Goal: Information Seeking & Learning: Learn about a topic

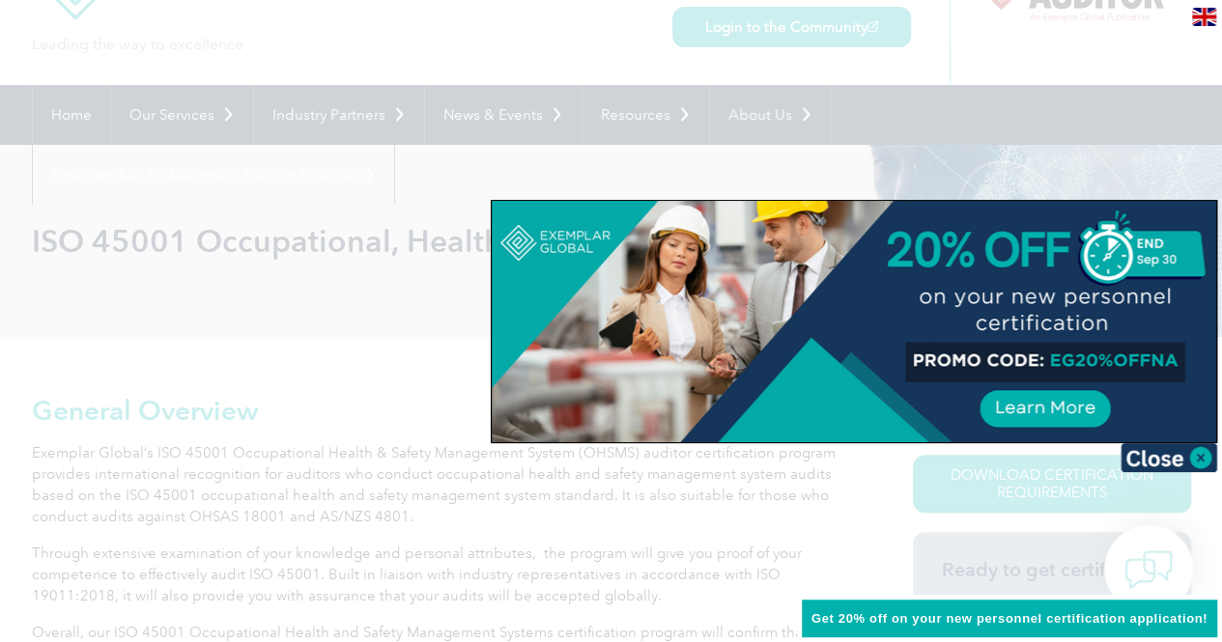
scroll to position [193, 0]
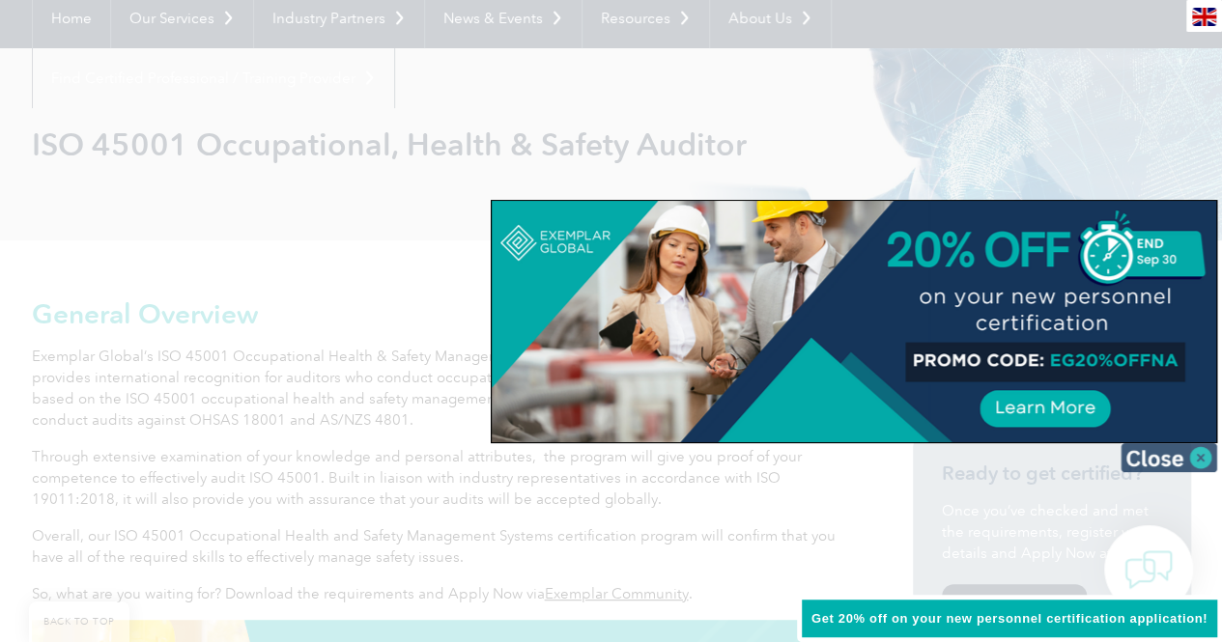
click at [1196, 460] on img at bounding box center [1169, 457] width 97 height 29
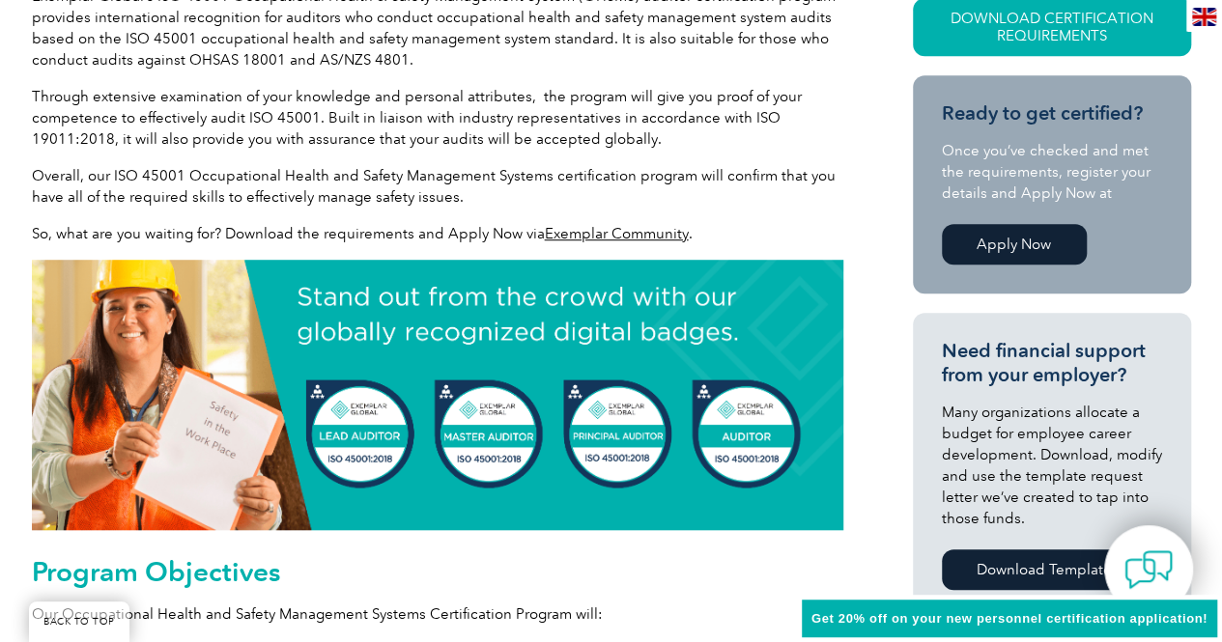
scroll to position [580, 0]
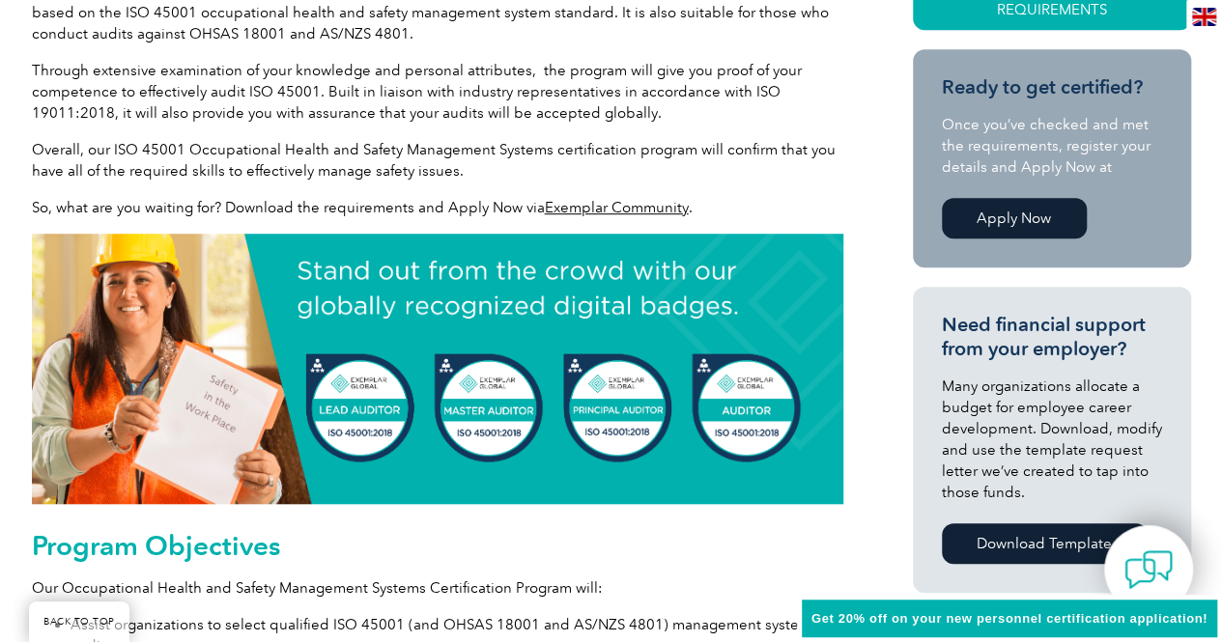
click at [367, 409] on img at bounding box center [437, 369] width 811 height 270
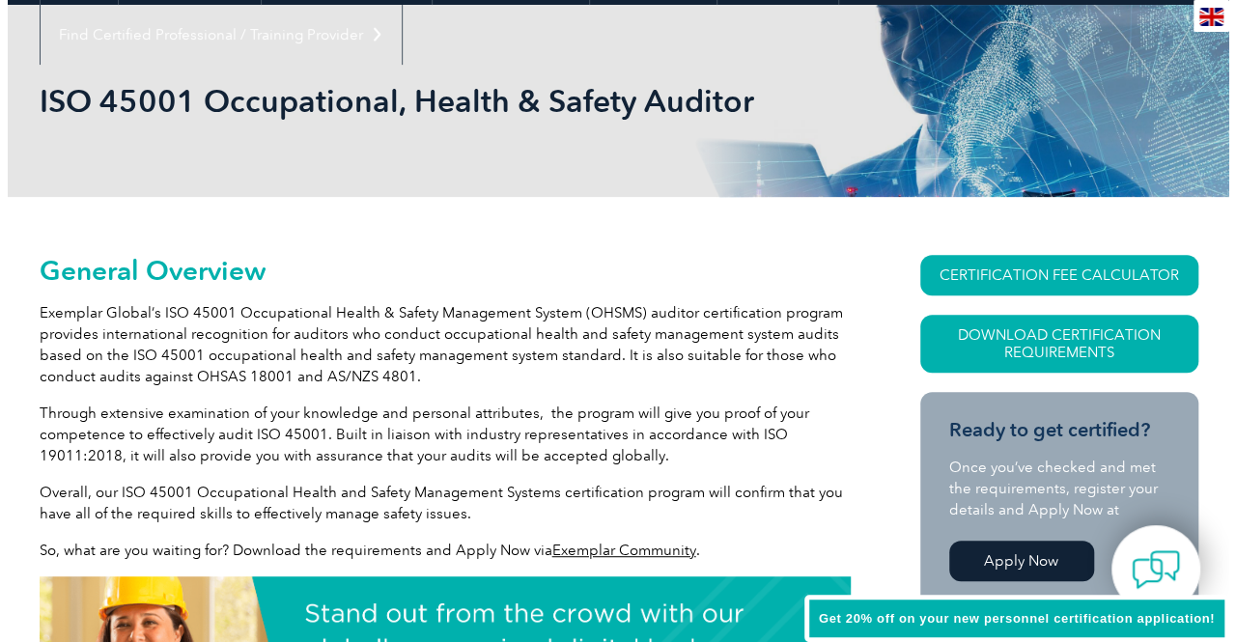
scroll to position [97, 0]
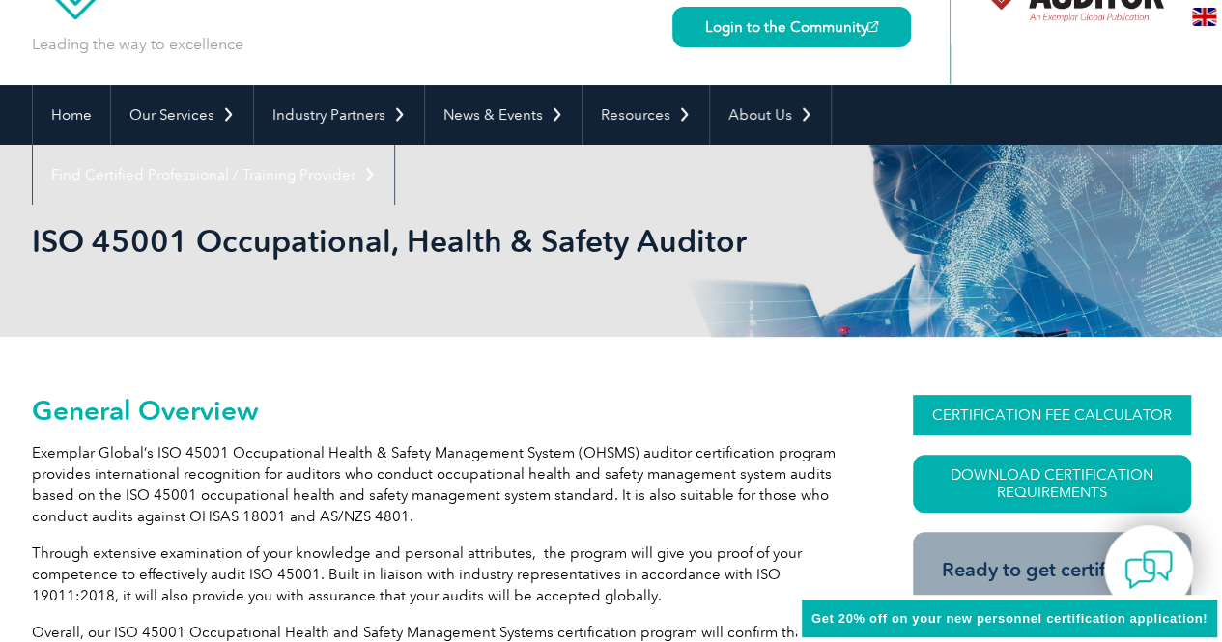
click at [1016, 409] on link "CERTIFICATION FEE CALCULATOR" at bounding box center [1052, 415] width 278 height 41
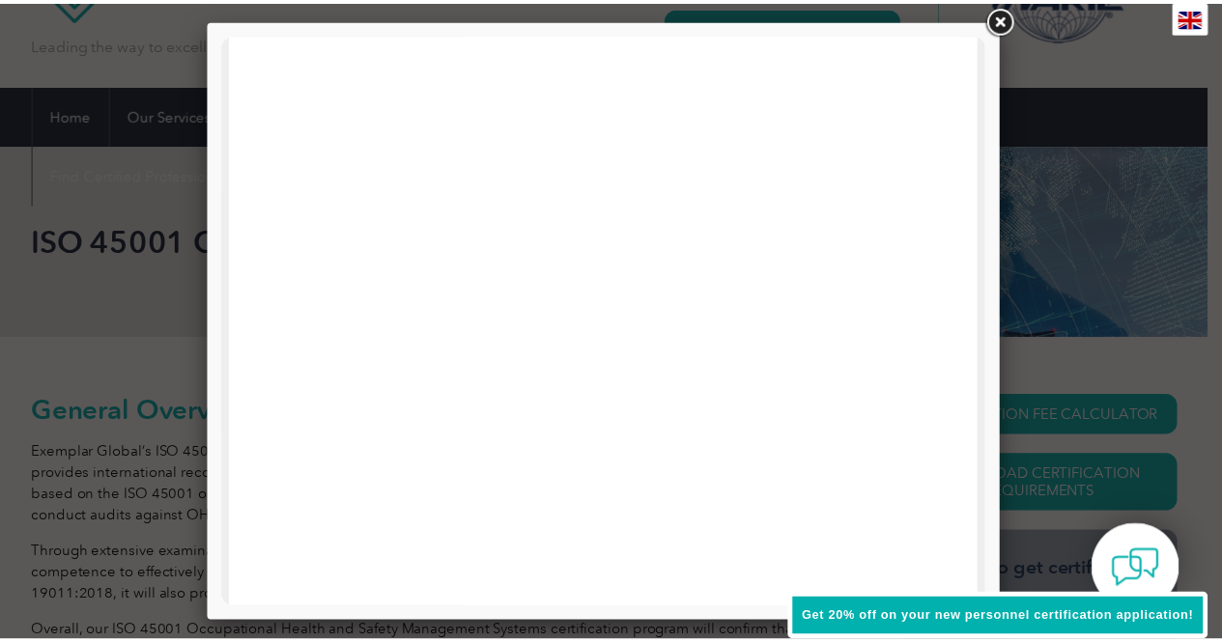
scroll to position [0, 0]
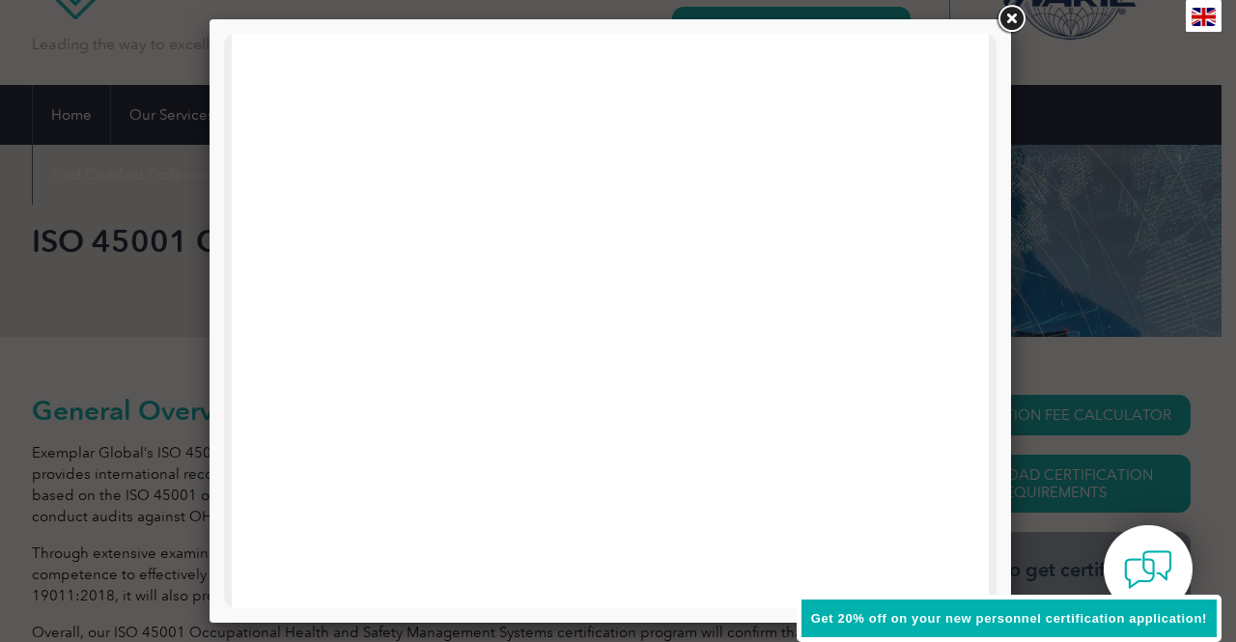
click at [1010, 12] on link at bounding box center [1011, 19] width 35 height 35
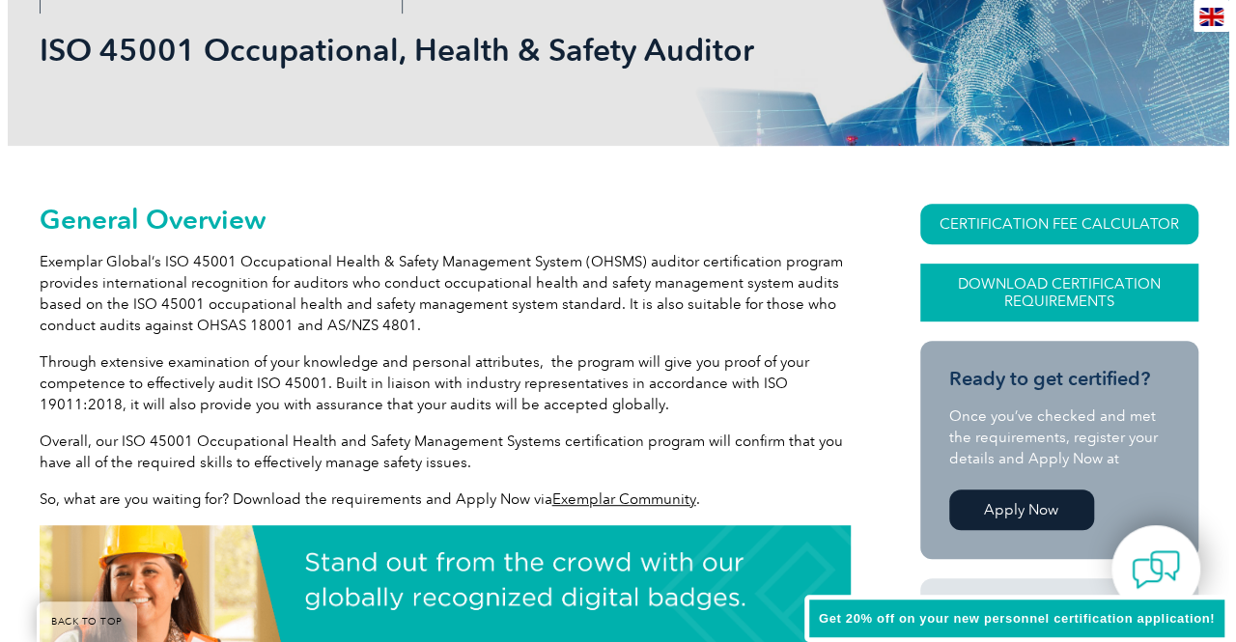
scroll to position [290, 0]
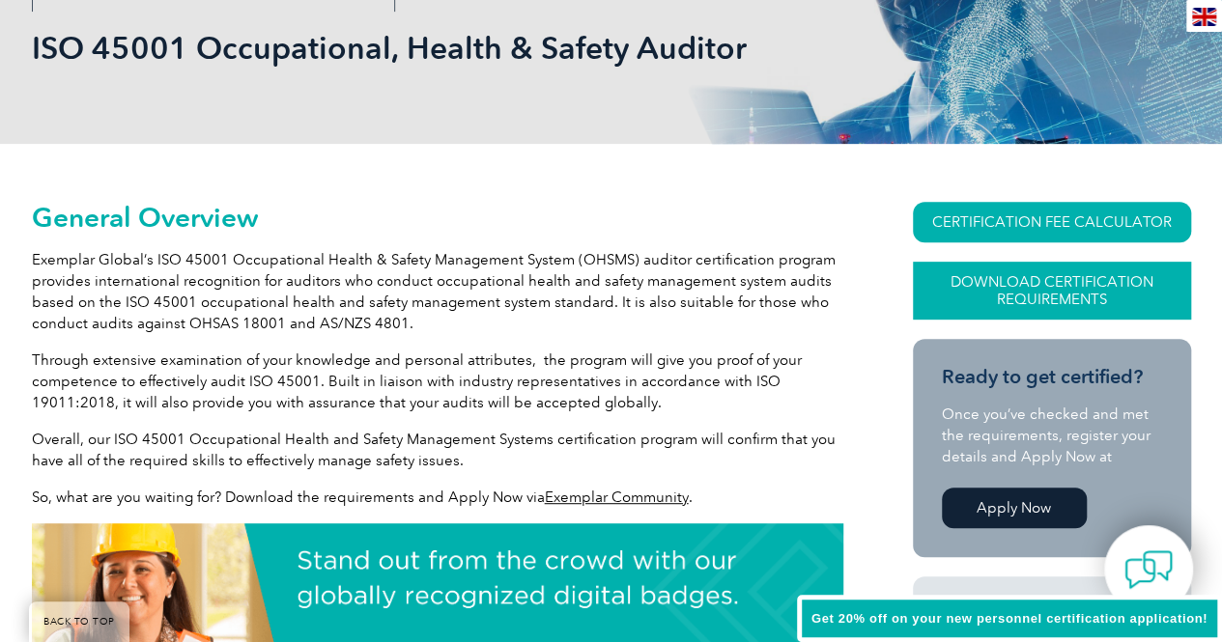
click at [1057, 284] on link "Download Certification Requirements" at bounding box center [1052, 291] width 278 height 58
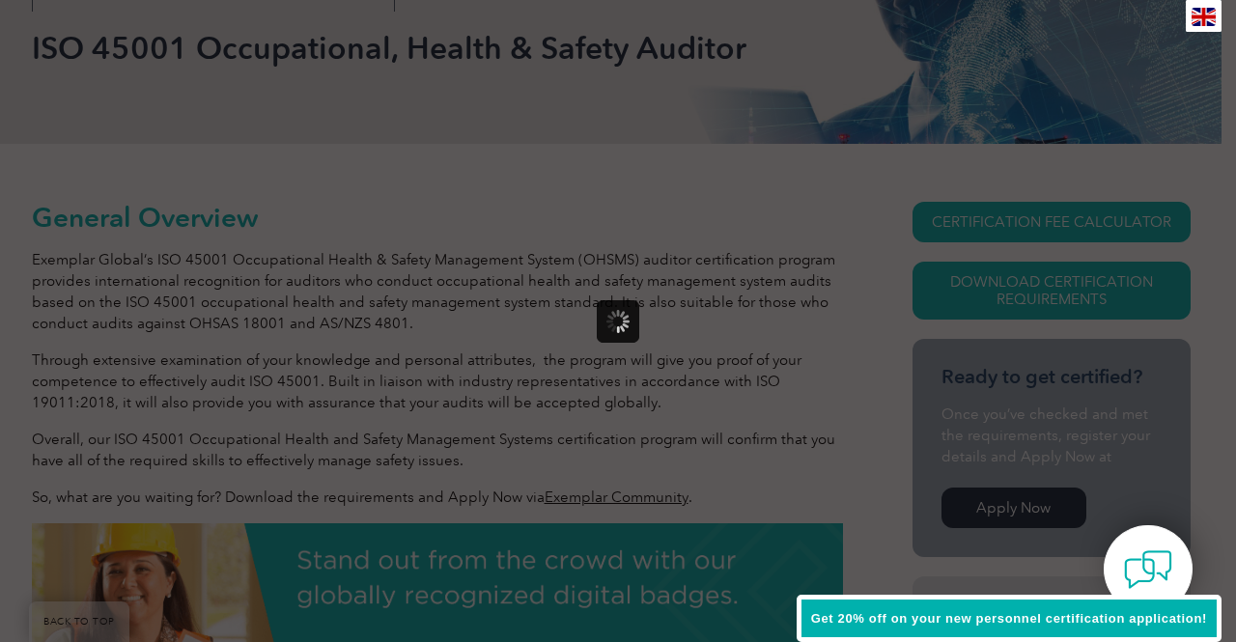
scroll to position [0, 0]
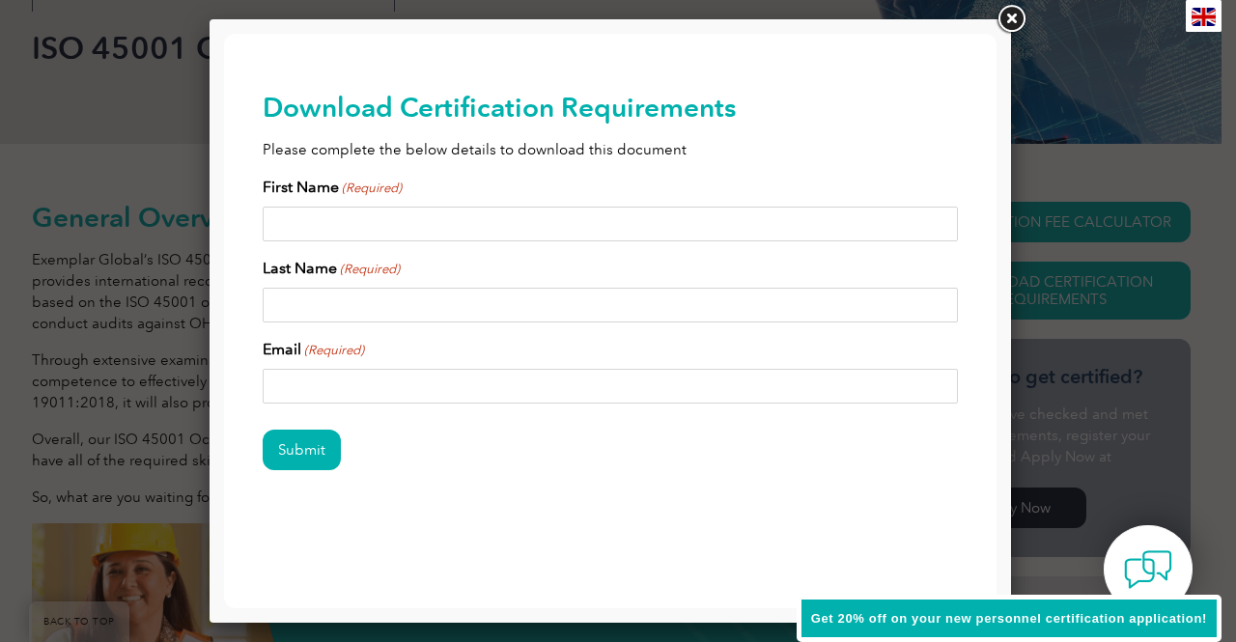
click at [439, 233] on input "First Name (Required)" at bounding box center [611, 224] width 696 height 35
type input "c"
type input "Cate"
click at [417, 298] on input "Last Name (Required)" at bounding box center [611, 305] width 696 height 35
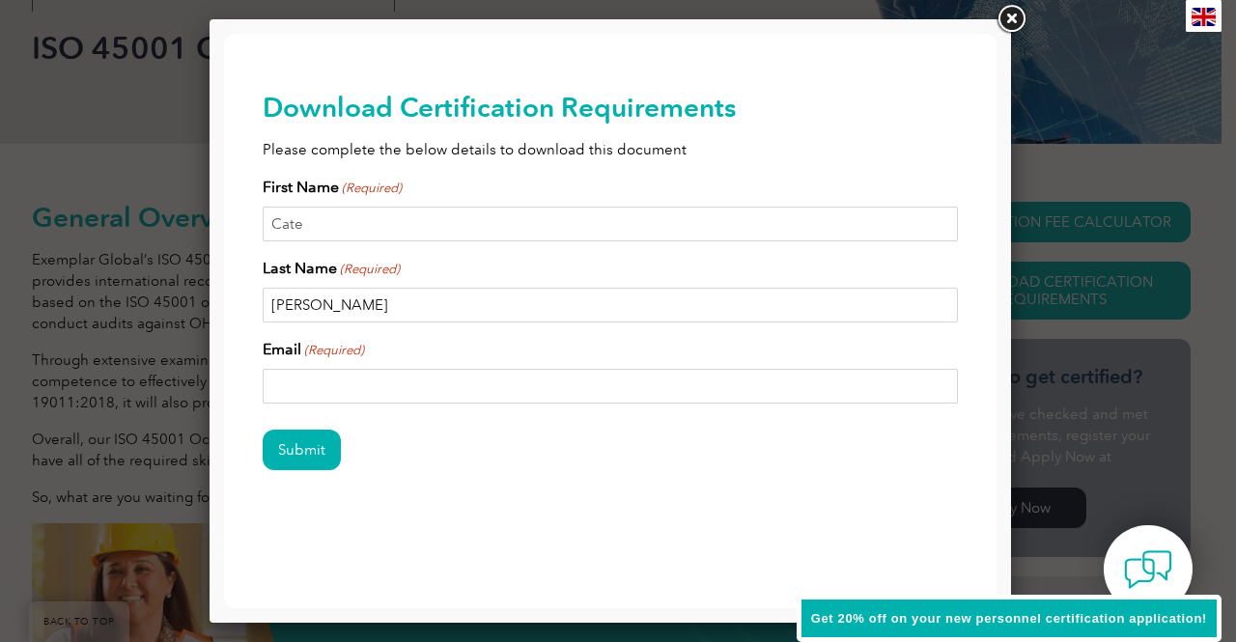
type input "Latimer"
click at [394, 397] on input "Email (Required)" at bounding box center [611, 386] width 696 height 35
type input "cateslatimer@gmail.com"
click at [313, 444] on input "Submit" at bounding box center [302, 450] width 78 height 41
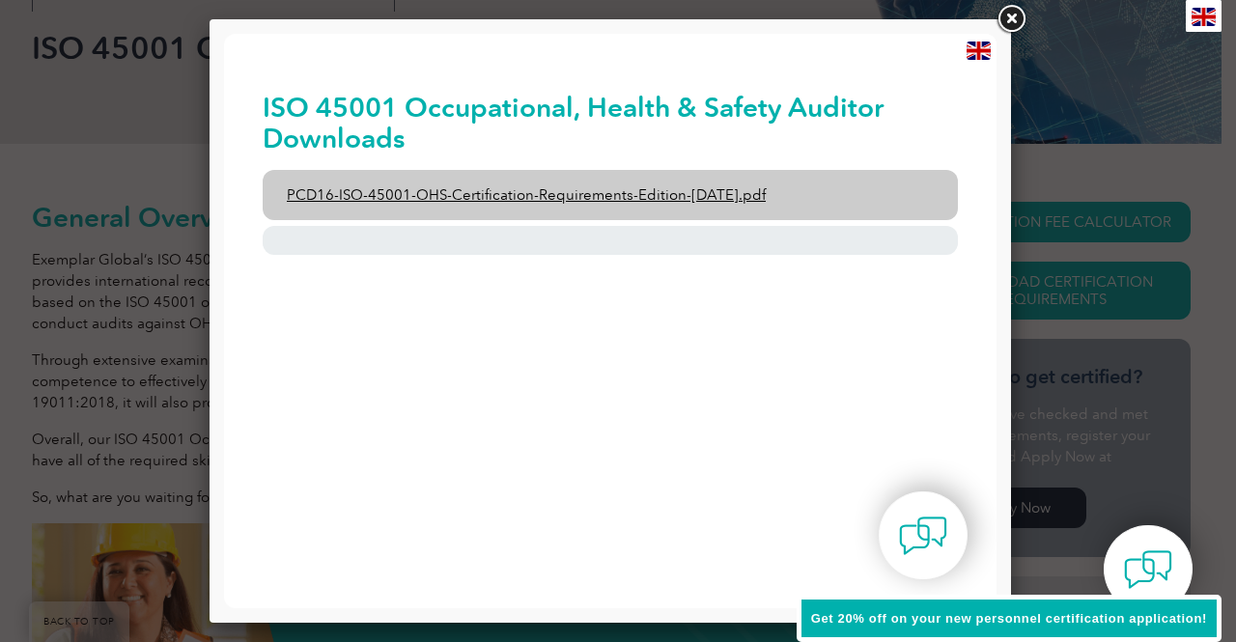
click at [564, 193] on link "PCD16-ISO-45001-OHS-Certification-Requirements-Edition-2-April-2022.pdf" at bounding box center [611, 195] width 696 height 50
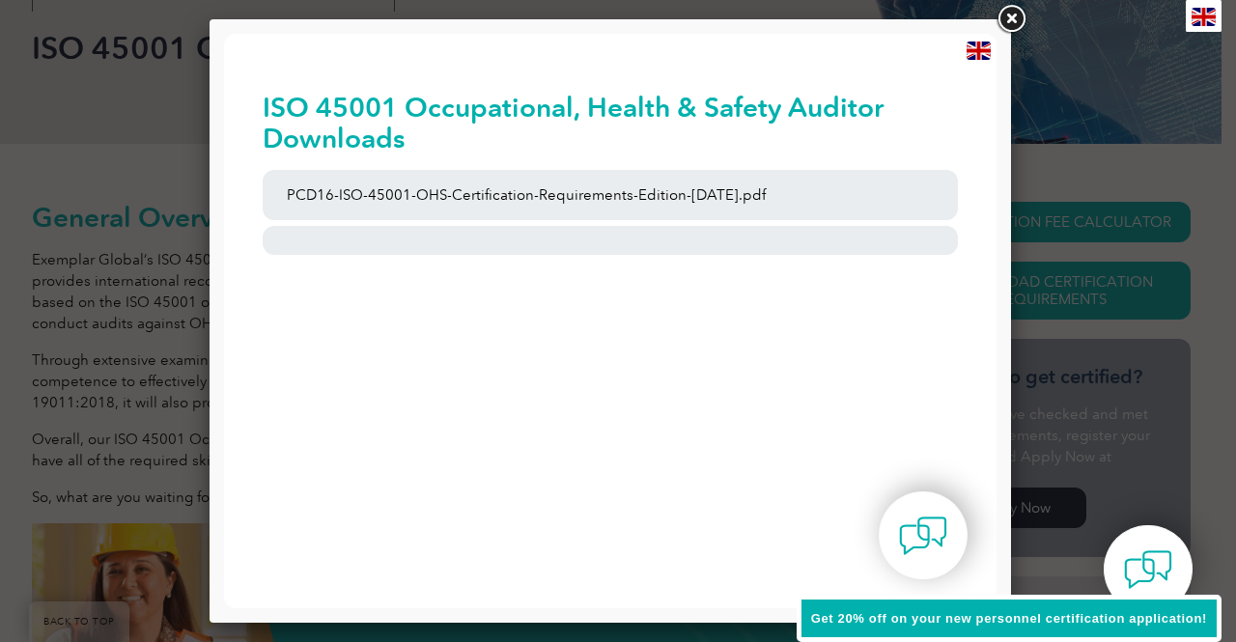
click at [1007, 26] on link at bounding box center [1011, 19] width 35 height 35
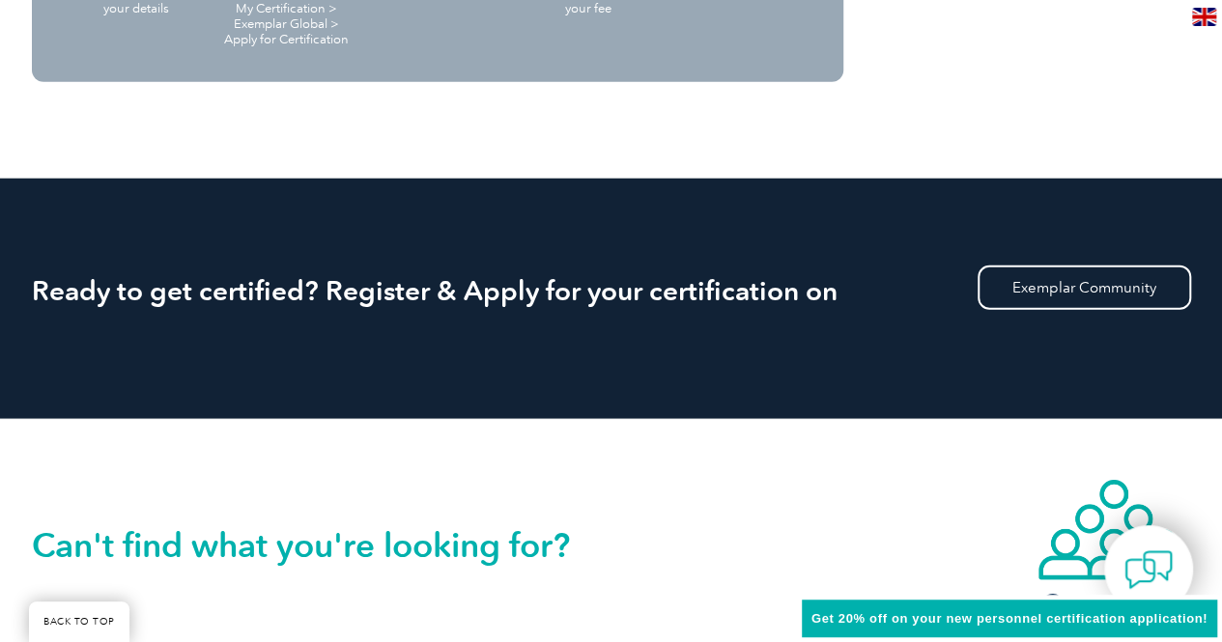
scroll to position [2415, 0]
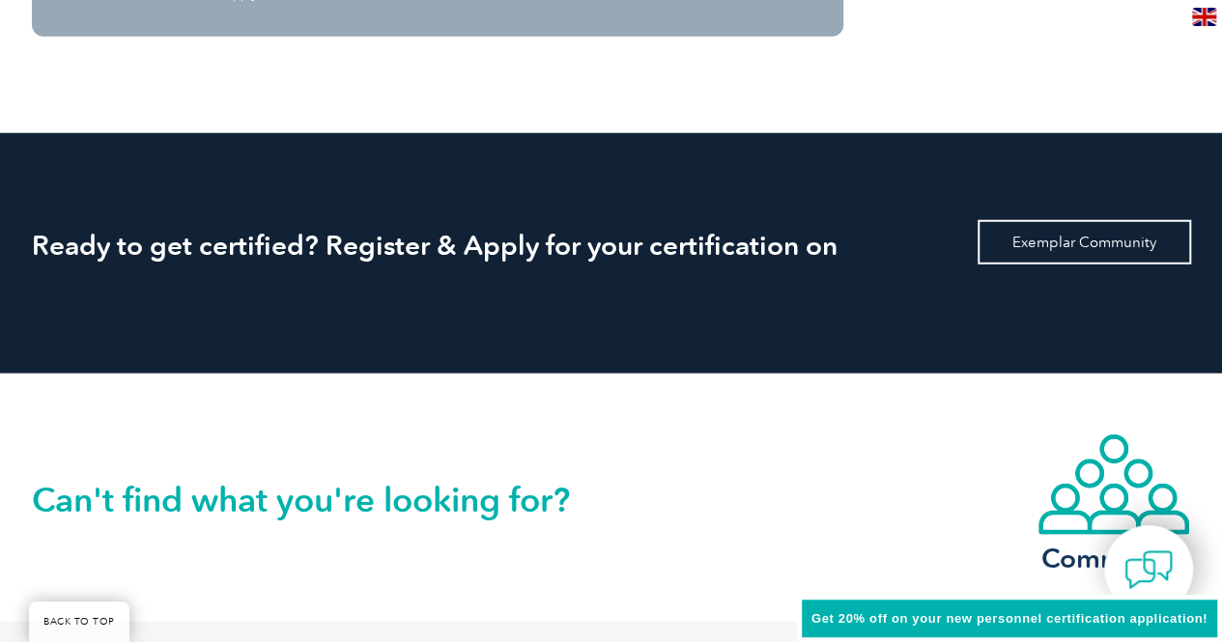
click at [1043, 240] on link "Exemplar Community" at bounding box center [1084, 242] width 213 height 44
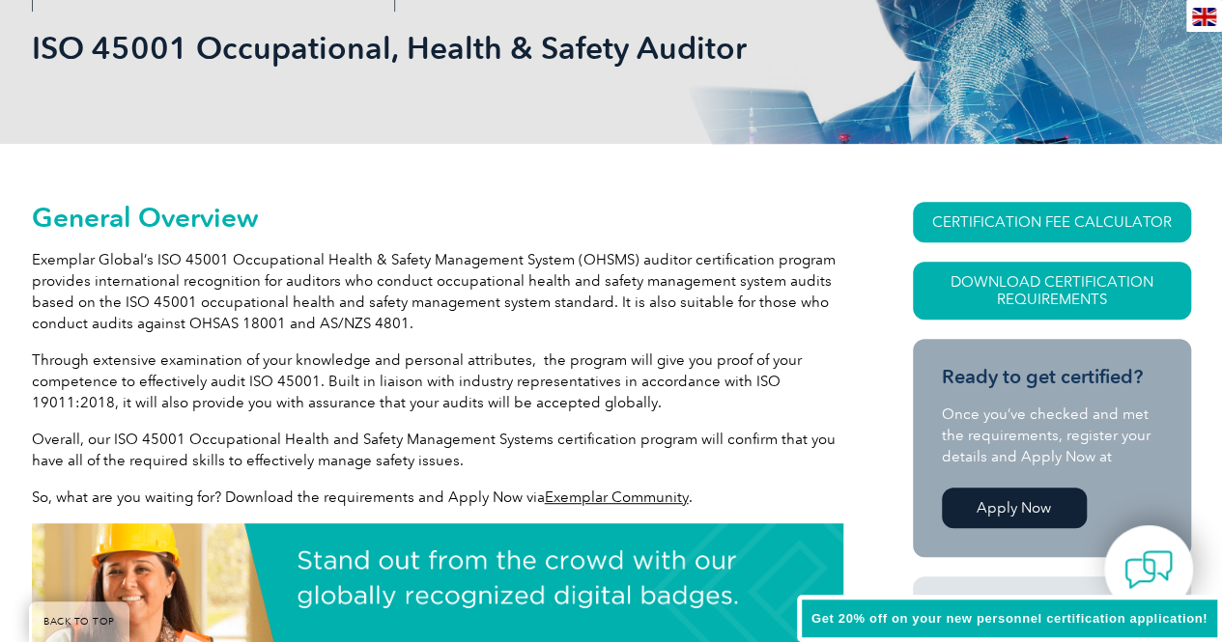
scroll to position [0, 0]
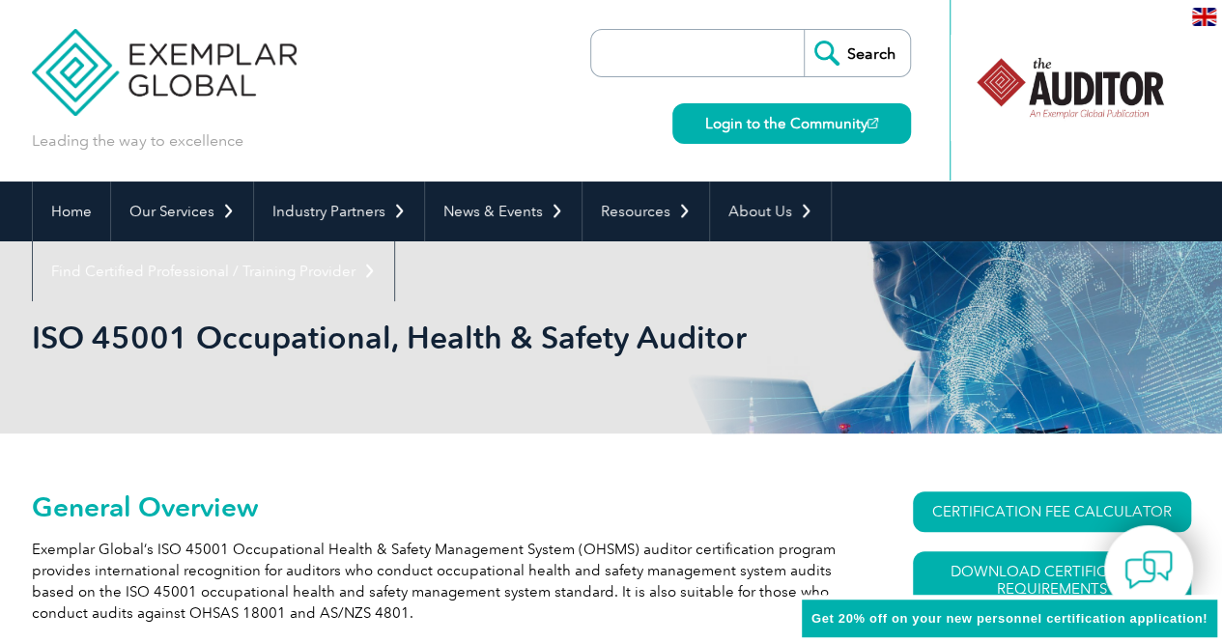
click at [732, 64] on input "search" at bounding box center [702, 53] width 203 height 46
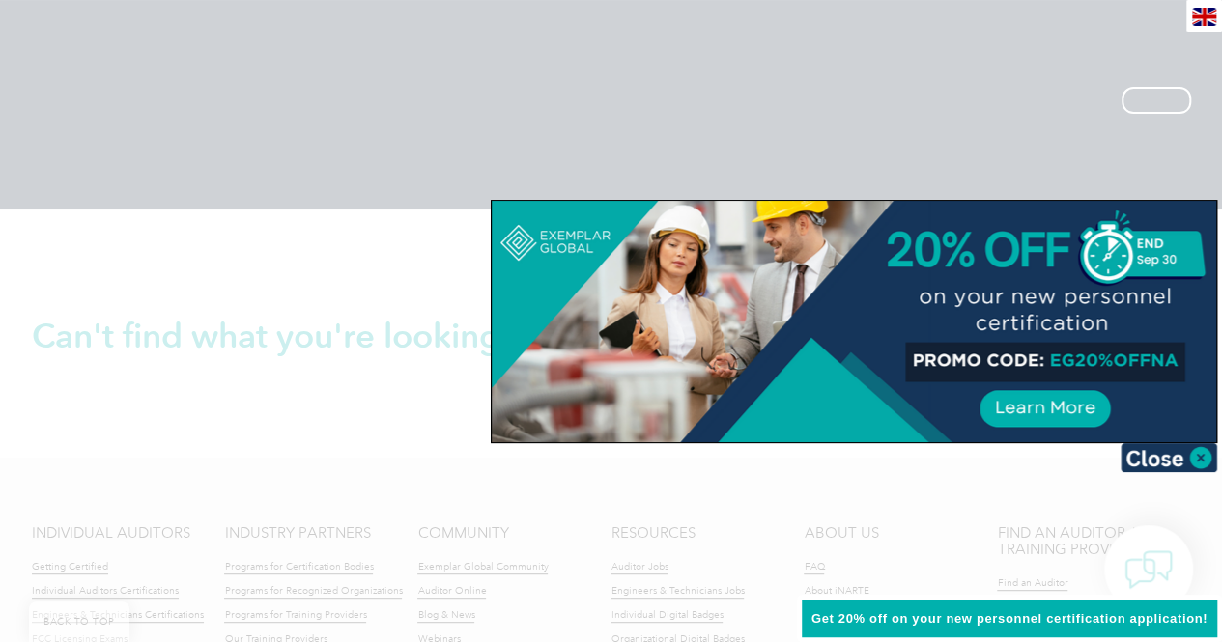
scroll to position [3594, 0]
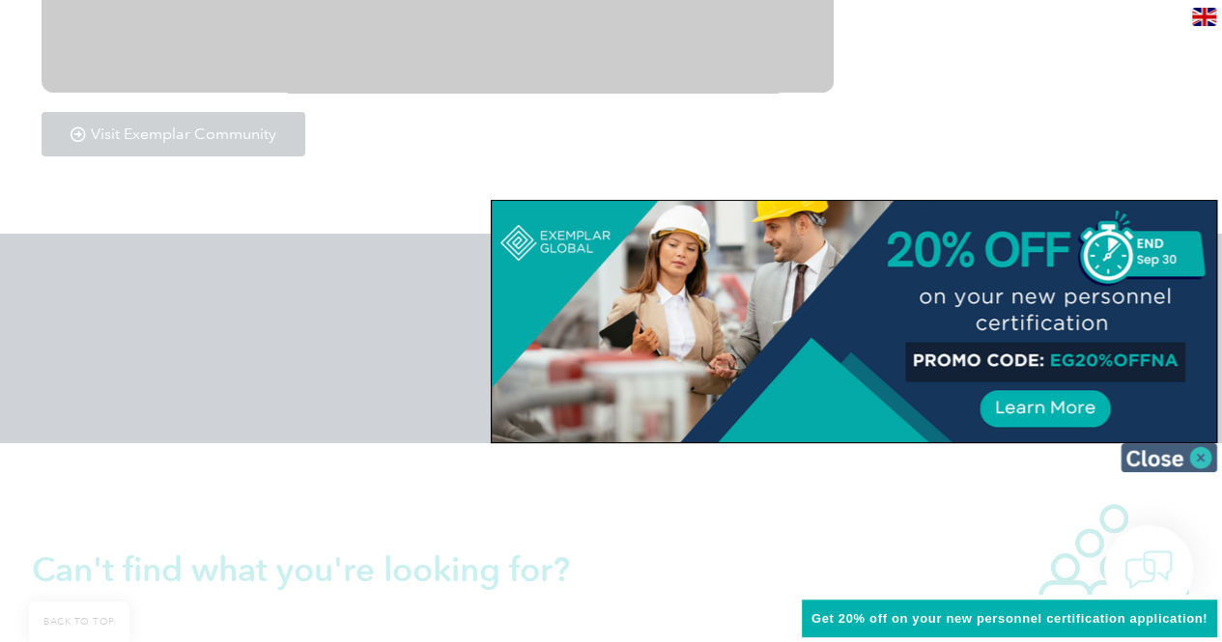
click at [1196, 453] on img at bounding box center [1169, 457] width 97 height 29
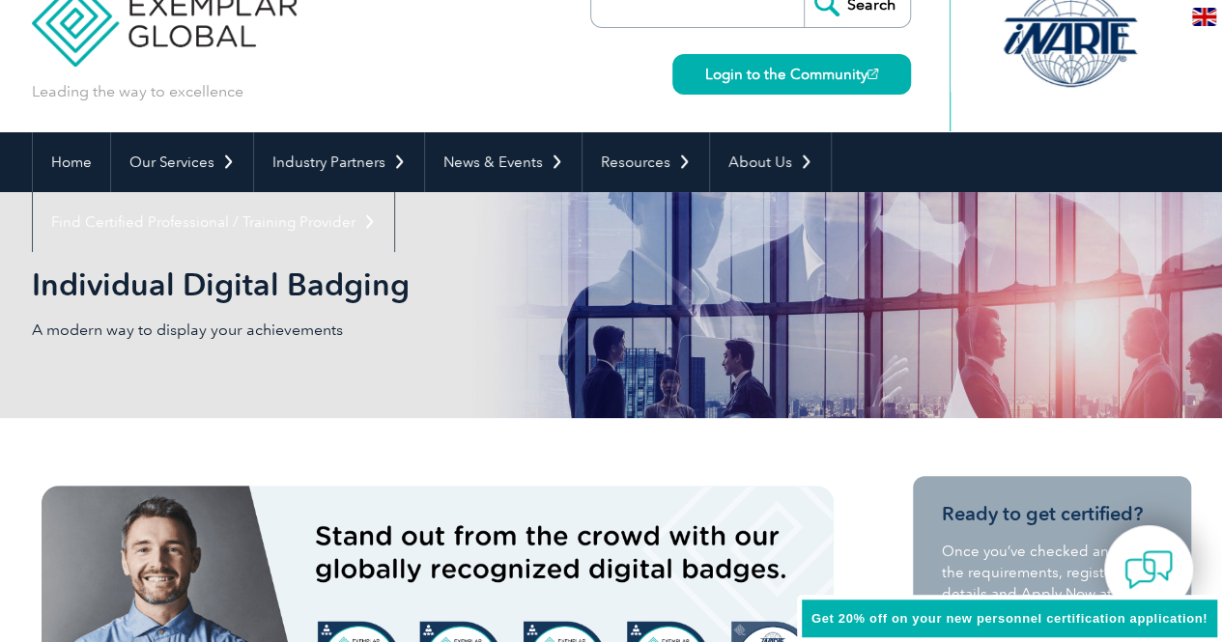
scroll to position [0, 0]
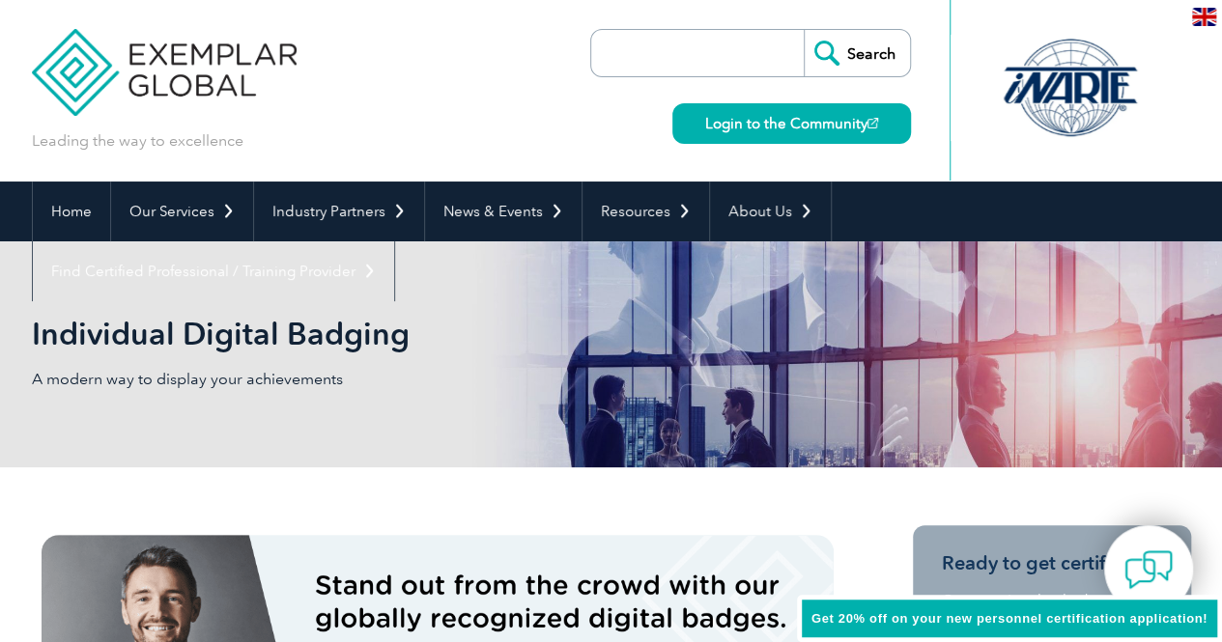
click at [720, 58] on input "search" at bounding box center [702, 53] width 203 height 46
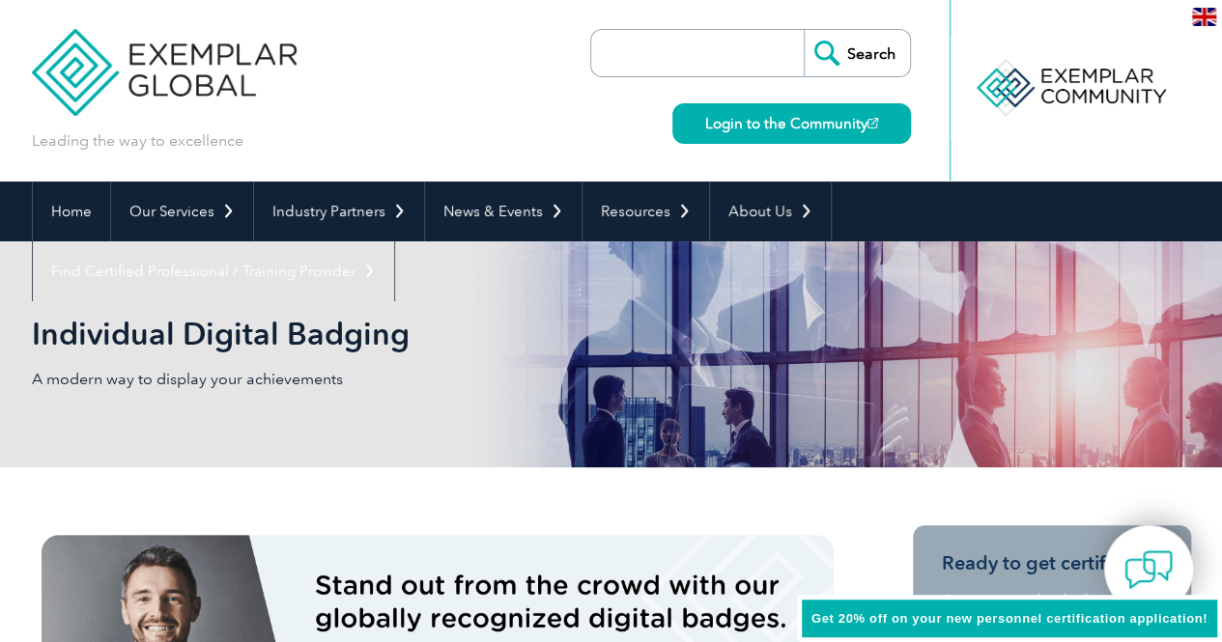
type input "45001 auditor course"
click at [819, 54] on input "Search" at bounding box center [857, 53] width 106 height 46
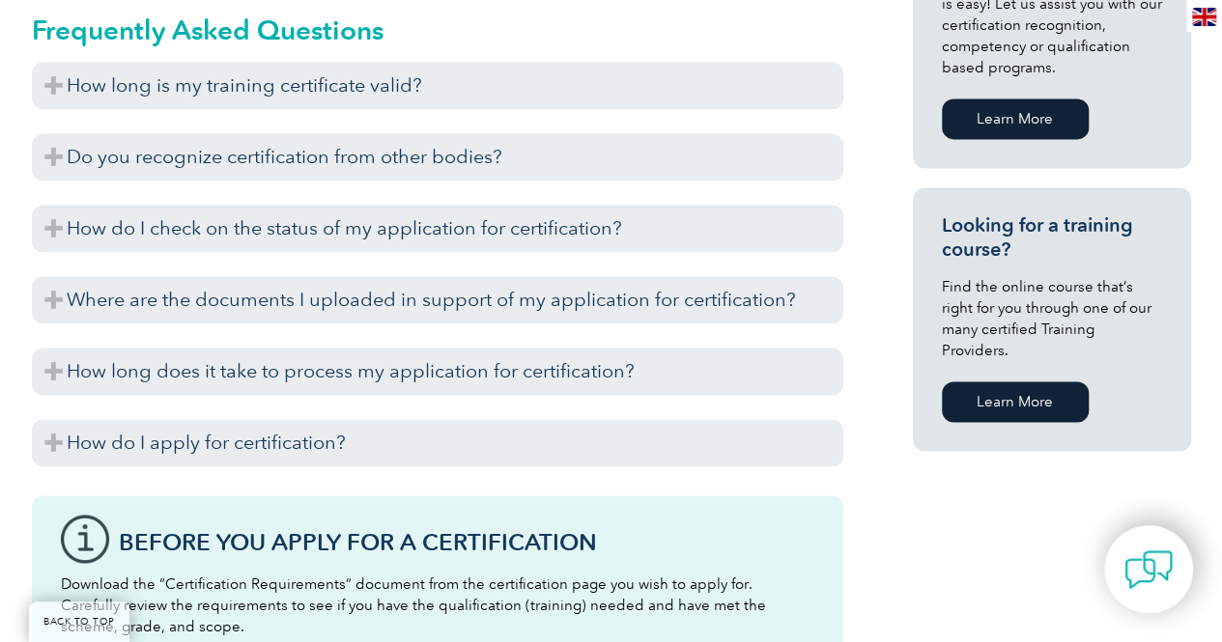
scroll to position [1352, 0]
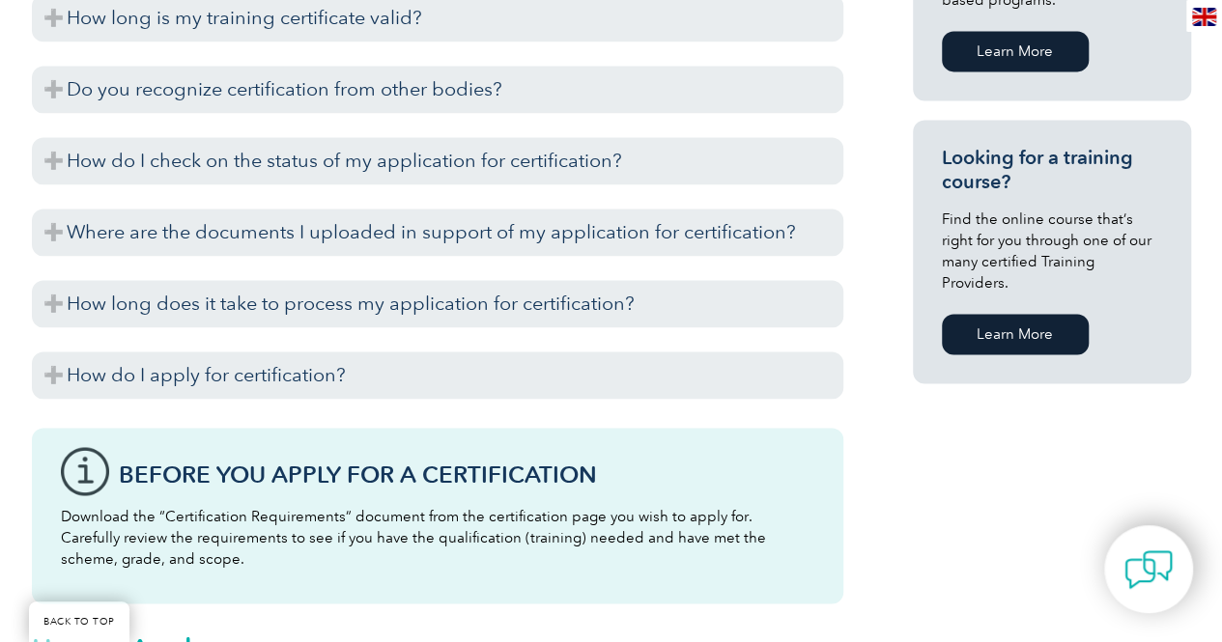
click at [1036, 314] on link "Learn More" at bounding box center [1015, 334] width 147 height 41
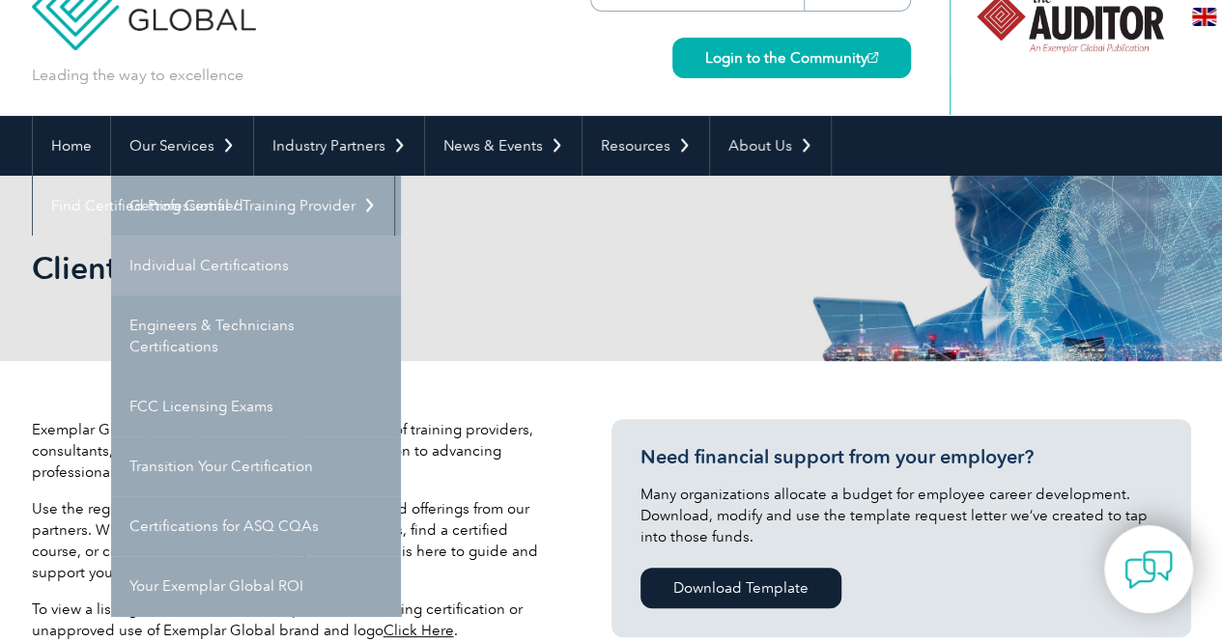
scroll to position [97, 0]
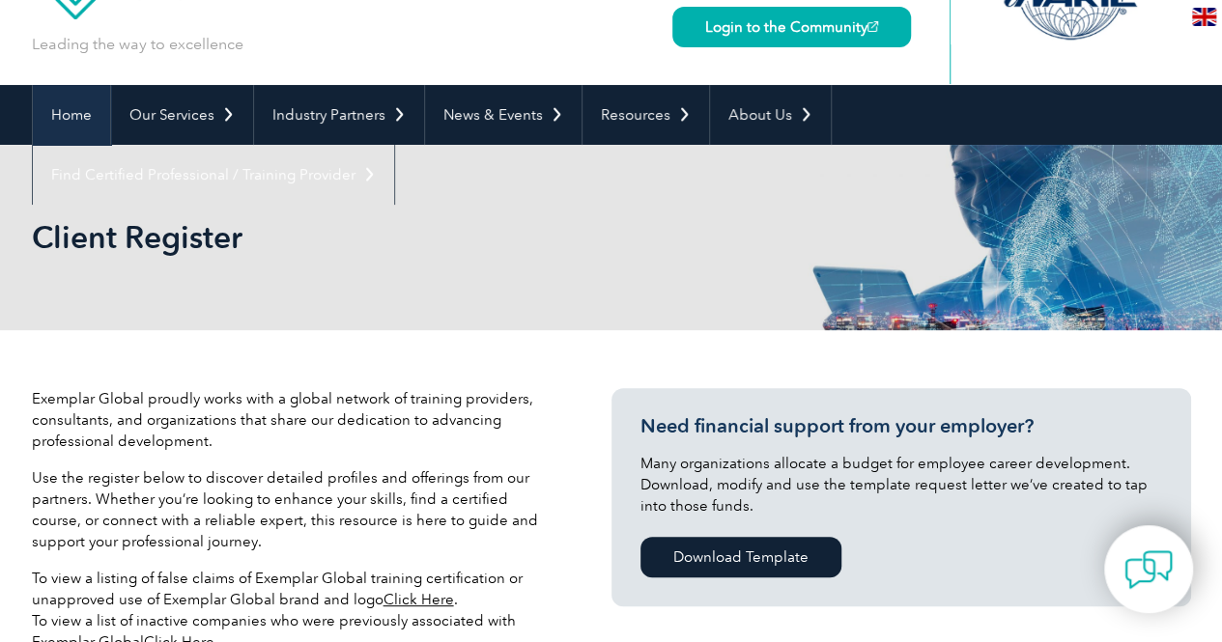
click at [85, 108] on link "Home" at bounding box center [71, 115] width 77 height 60
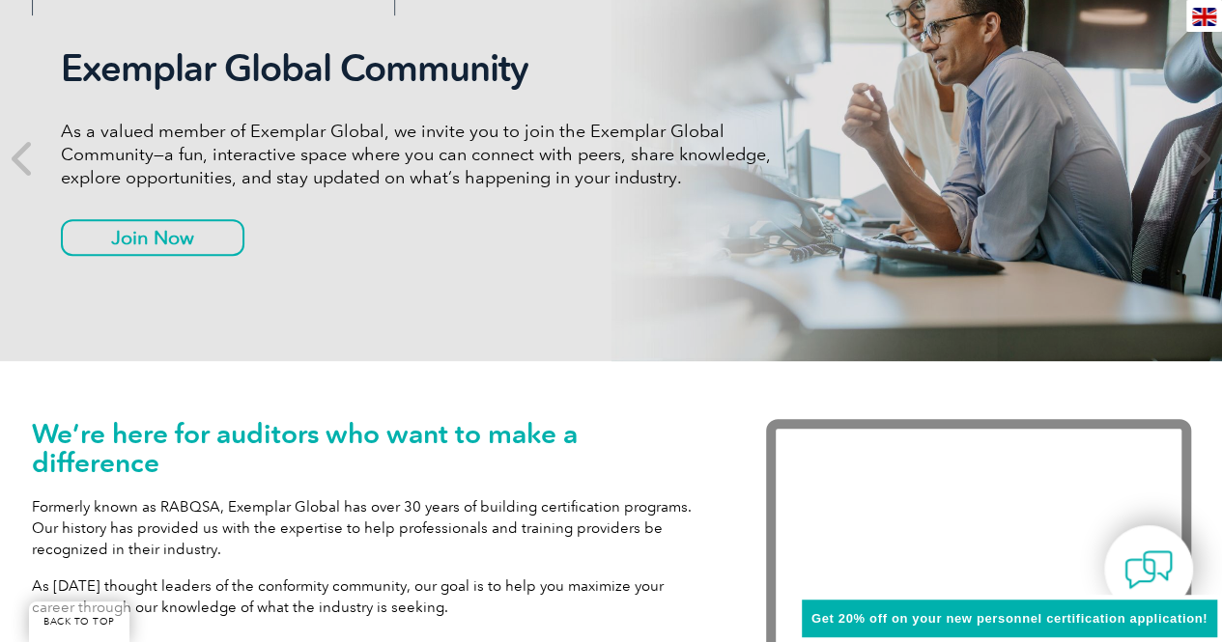
scroll to position [193, 0]
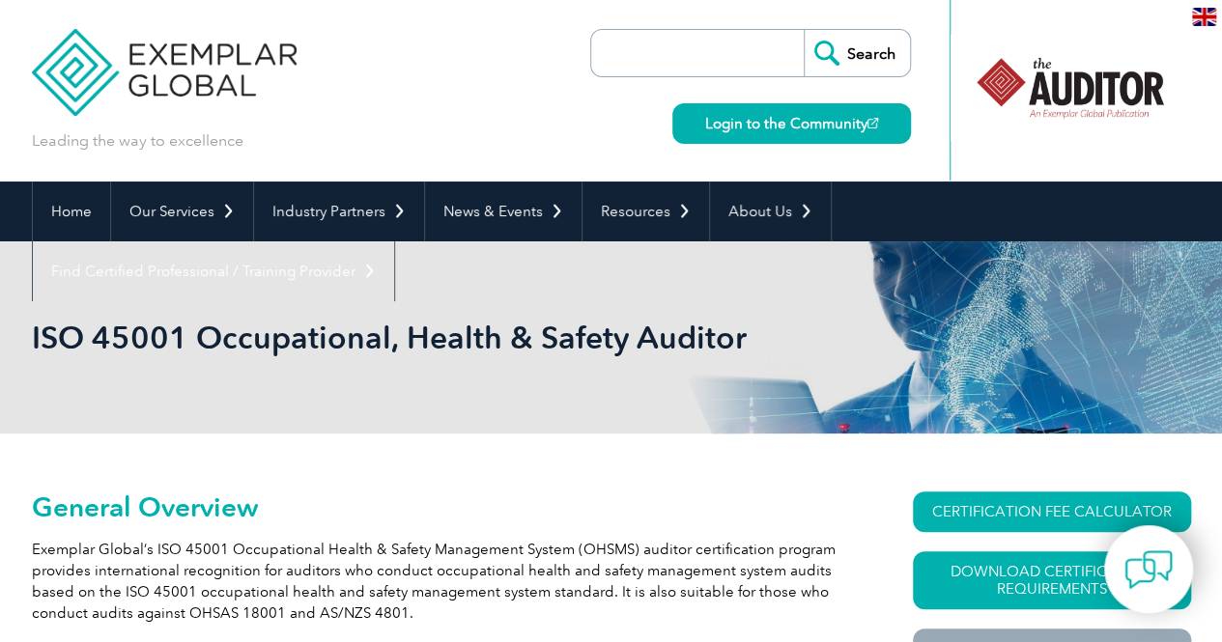
click at [774, 61] on input "search" at bounding box center [702, 53] width 203 height 46
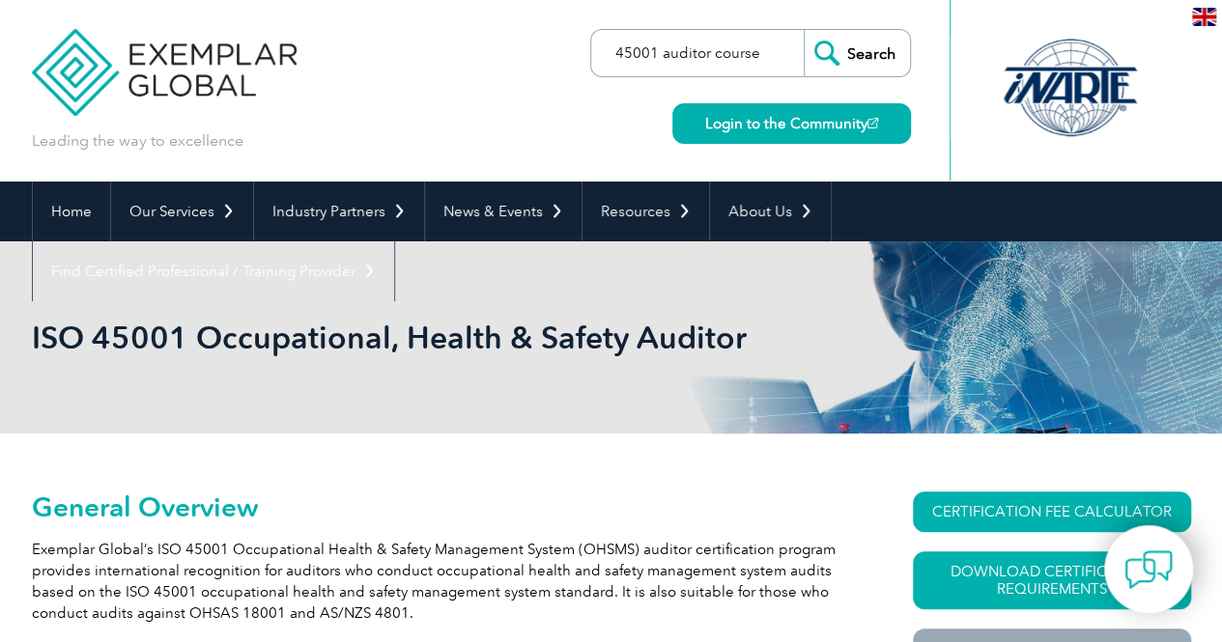
type input "45001 auditor course"
click at [804, 30] on input "Search" at bounding box center [857, 53] width 106 height 46
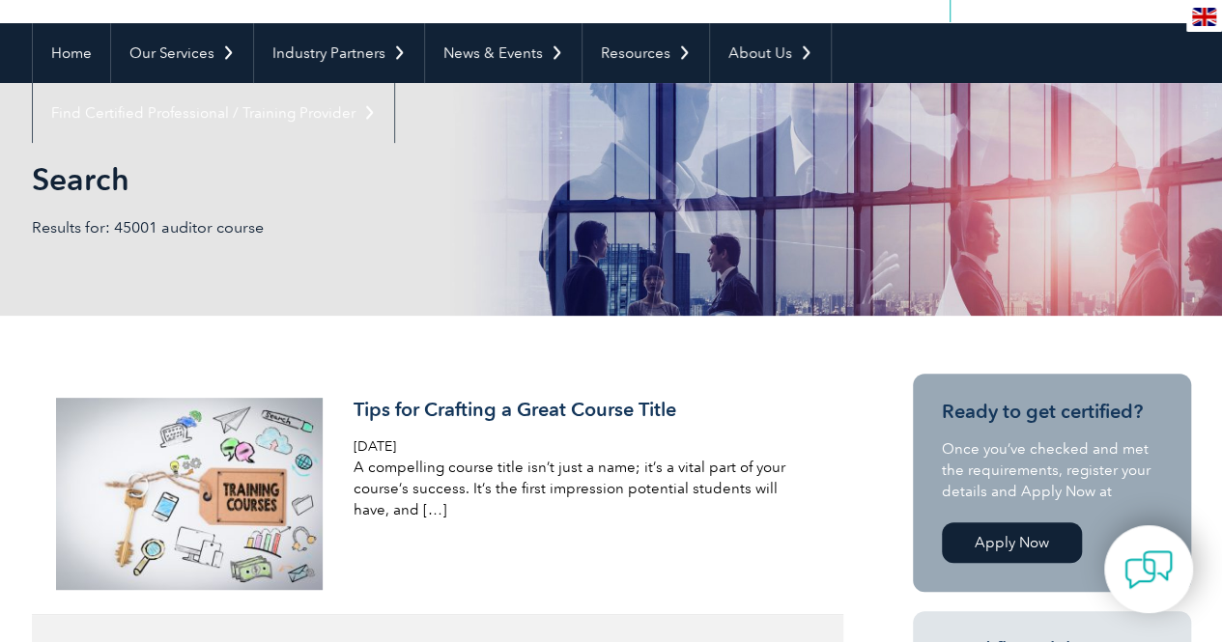
scroll to position [483, 0]
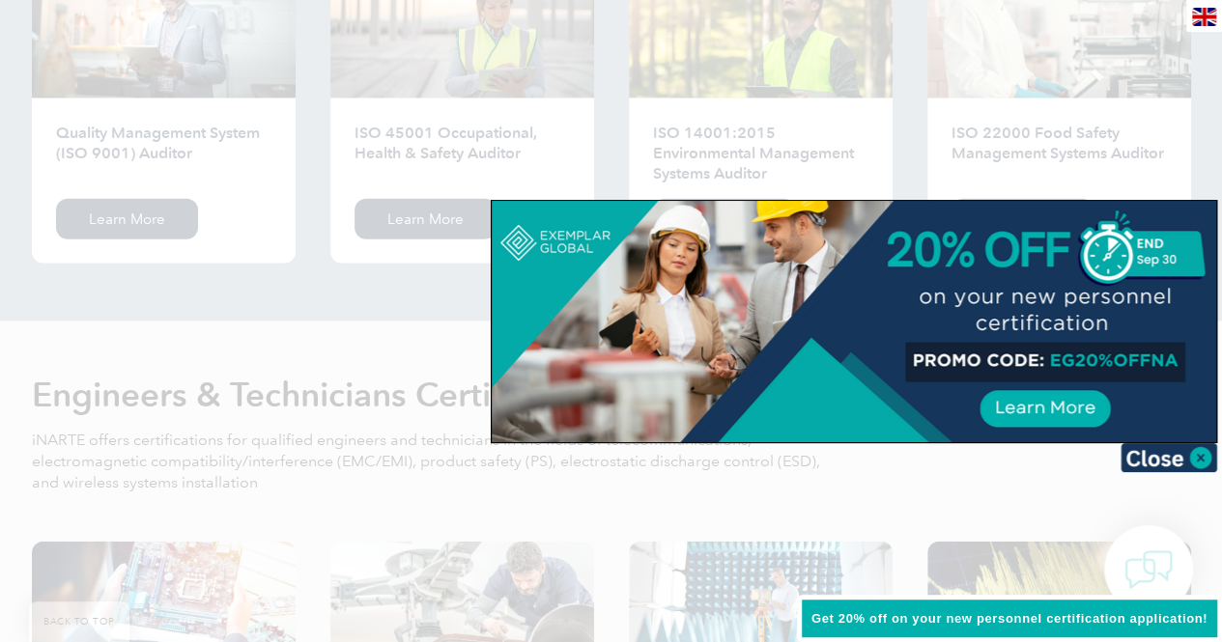
scroll to position [2129, 0]
click at [1201, 456] on img at bounding box center [1169, 457] width 97 height 29
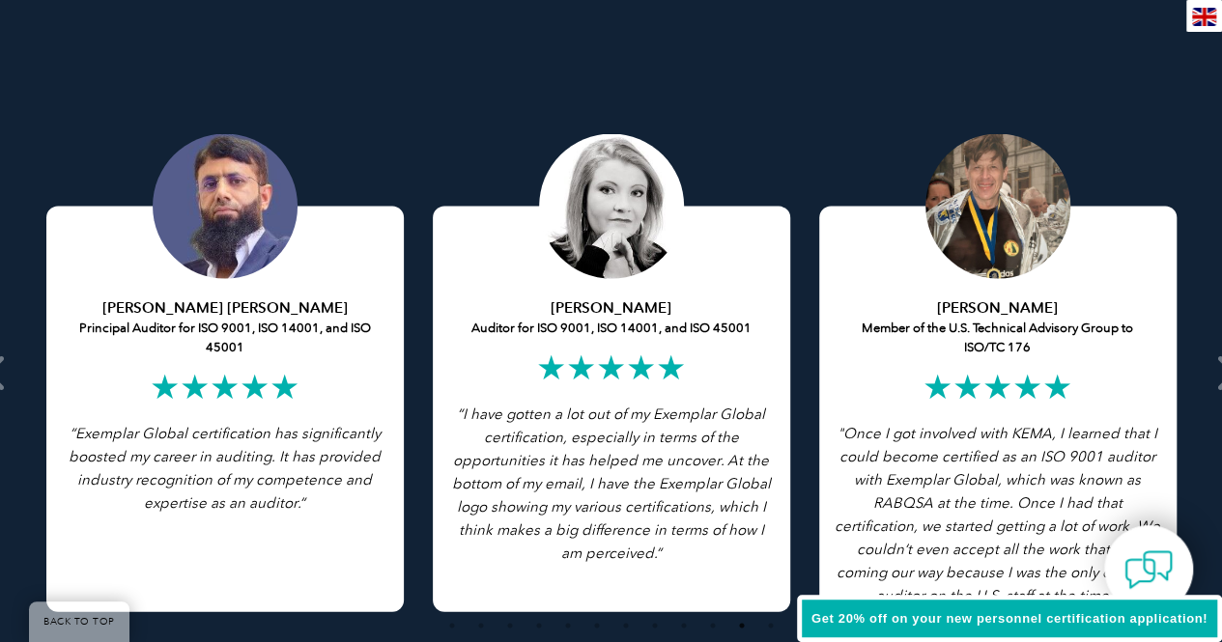
scroll to position [3771, 0]
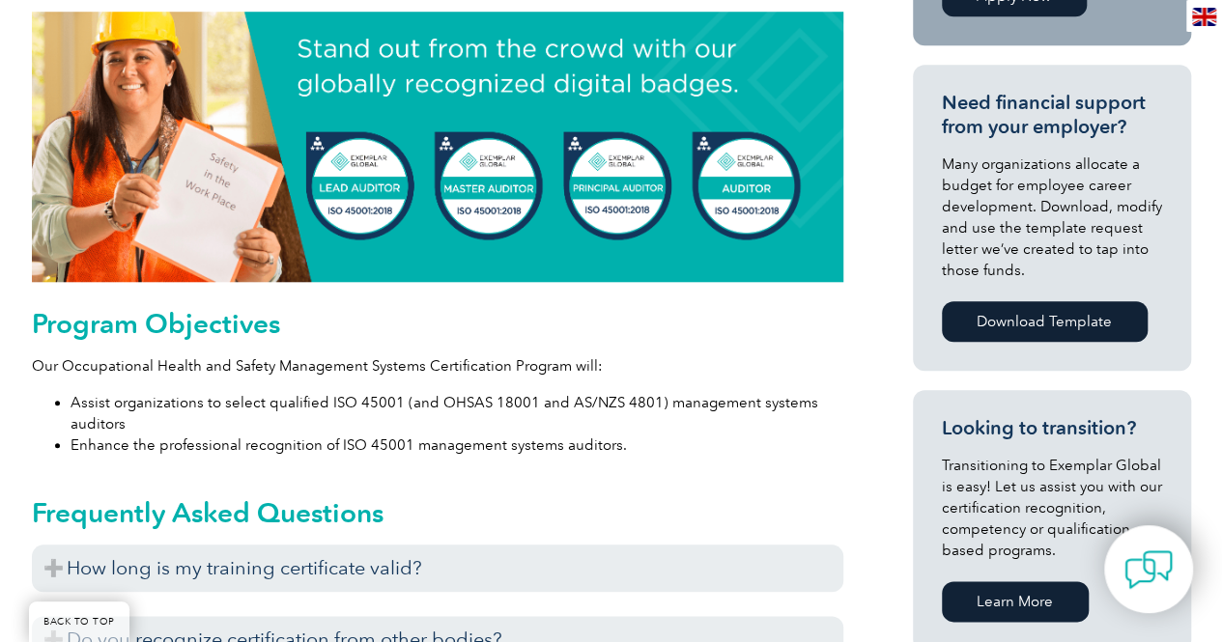
scroll to position [819, 0]
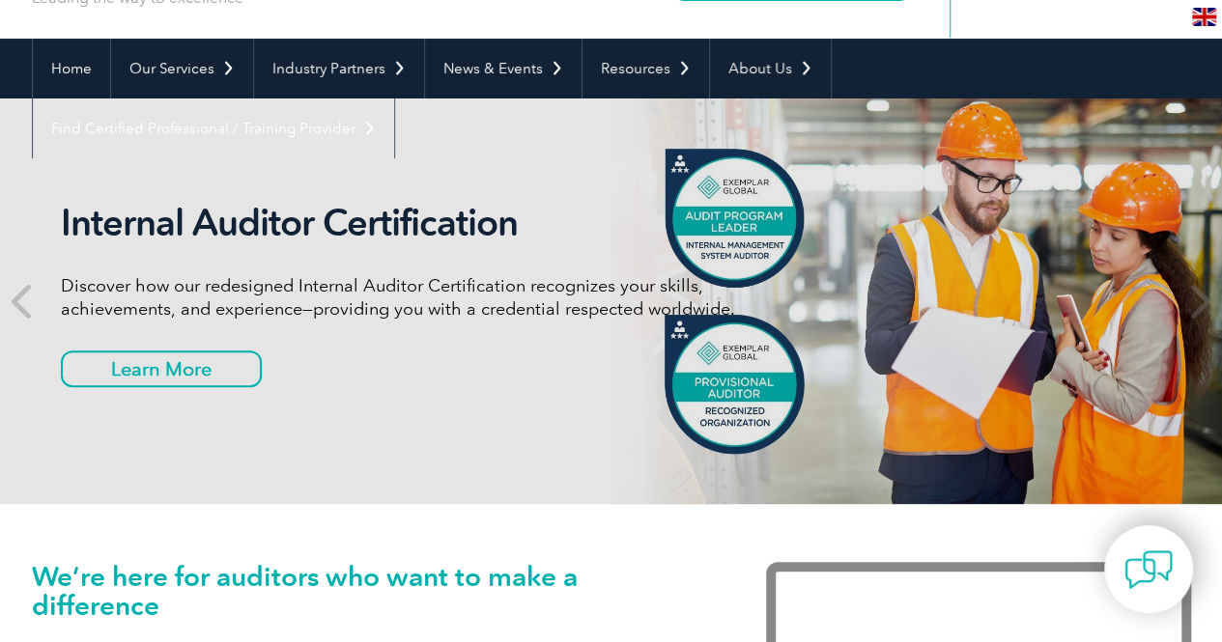
scroll to position [4, 0]
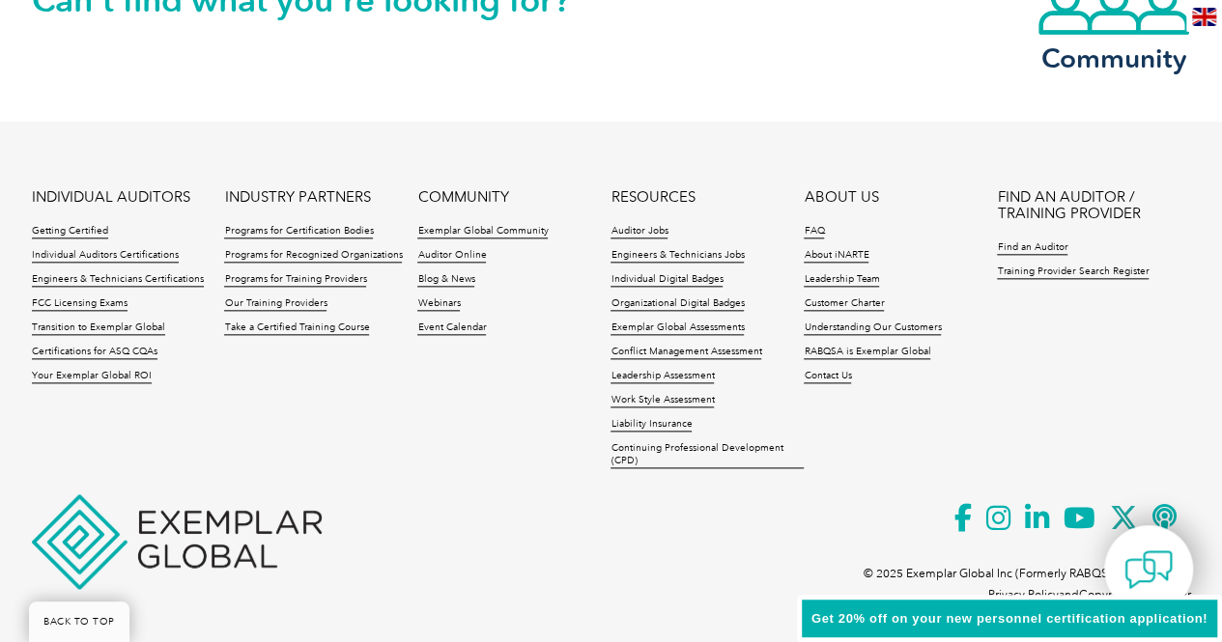
scroll to position [4646, 0]
